Goal: Information Seeking & Learning: Learn about a topic

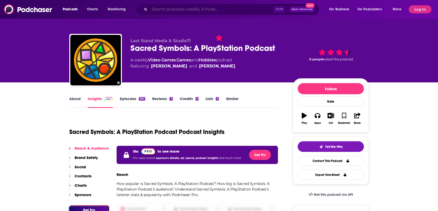
click at [246, 10] on input "Search podcasts, credits, & more..." at bounding box center [211, 9] width 124 height 8
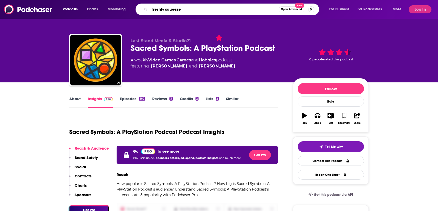
type input "freshly squeezed"
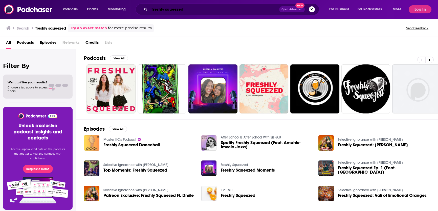
click at [211, 6] on input "freshly squeezed" at bounding box center [214, 9] width 130 height 8
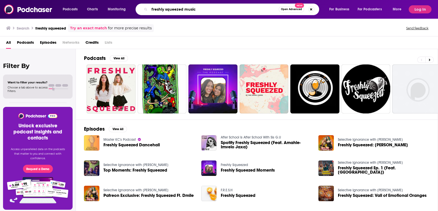
type input "freshly squeezed music"
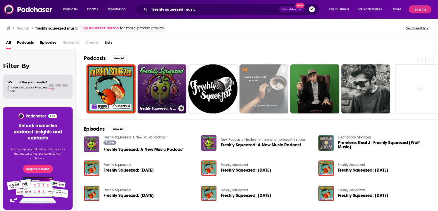
click at [164, 80] on link "Freshly Squeezed: A New Music Podcast" at bounding box center [162, 88] width 49 height 49
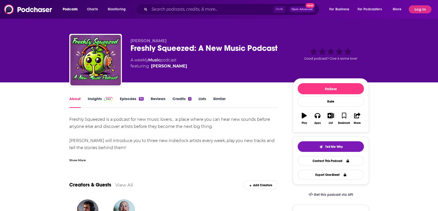
click at [105, 102] on link "Insights" at bounding box center [100, 102] width 25 height 12
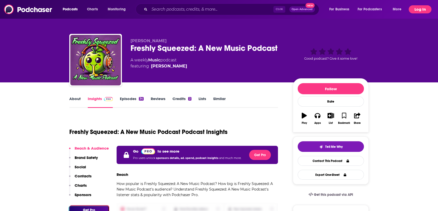
click at [422, 9] on button "Log In" at bounding box center [420, 9] width 23 height 8
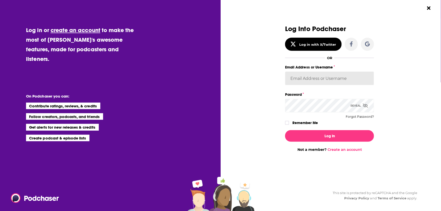
type input "[EMAIL_ADDRESS][DOMAIN_NAME]"
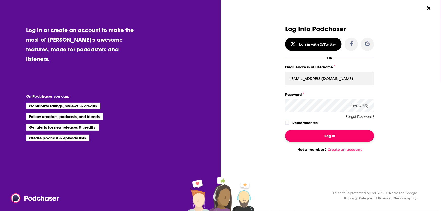
click at [336, 133] on button "Log In" at bounding box center [329, 136] width 89 height 12
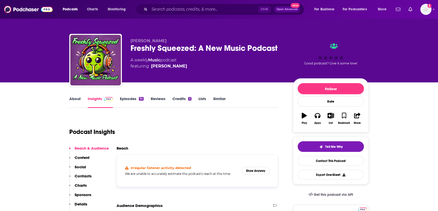
click at [74, 99] on link "About" at bounding box center [74, 102] width 11 height 12
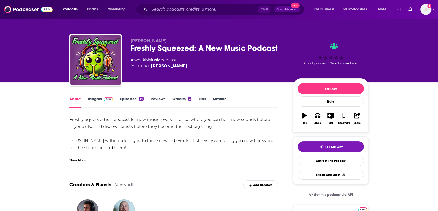
click at [130, 98] on link "Episodes 34" at bounding box center [132, 102] width 24 height 12
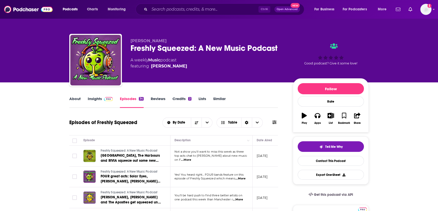
click at [99, 101] on link "Insights" at bounding box center [100, 102] width 25 height 12
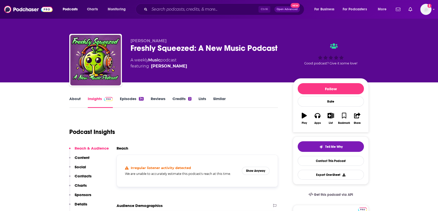
scroll to position [9, 0]
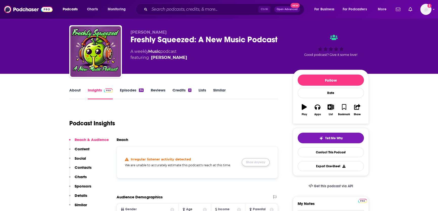
click at [255, 161] on button "Show Anyway" at bounding box center [256, 162] width 28 height 8
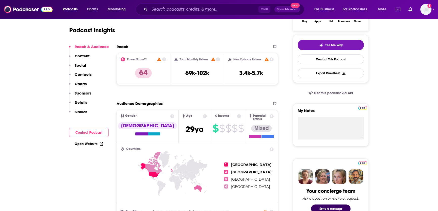
scroll to position [0, 0]
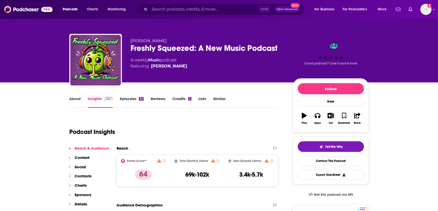
click at [77, 101] on link "About" at bounding box center [74, 102] width 11 height 12
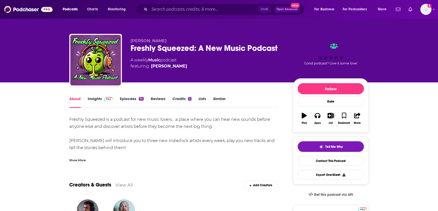
click at [135, 99] on link "Episodes 34" at bounding box center [132, 102] width 24 height 12
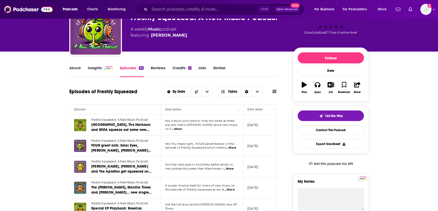
scroll to position [4, 0]
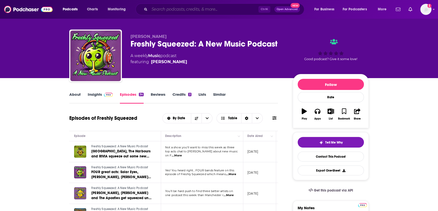
click at [180, 7] on input "Search podcasts, credits, & more..." at bounding box center [203, 9] width 109 height 8
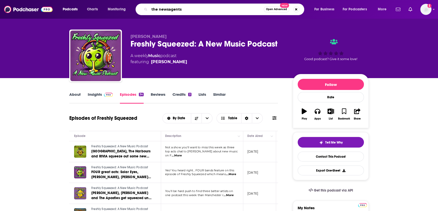
type input "the newsagents"
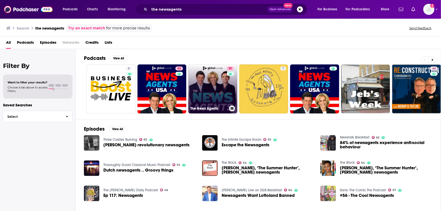
click at [213, 88] on link "91 The News Agents" at bounding box center [212, 88] width 49 height 49
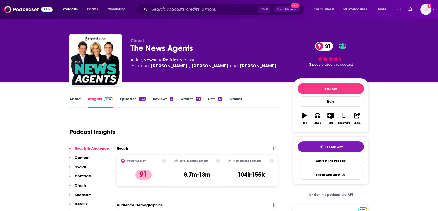
click at [77, 96] on div "About Insights Episodes 1103 Reviews 2 Credits 43 Lists 10 Similar" at bounding box center [173, 102] width 209 height 12
click at [75, 103] on link "About" at bounding box center [74, 102] width 11 height 12
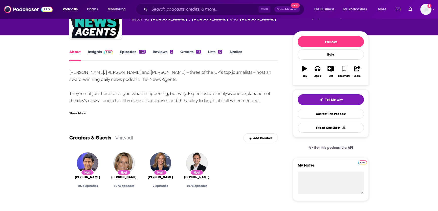
scroll to position [49, 0]
